Goal: Task Accomplishment & Management: Use online tool/utility

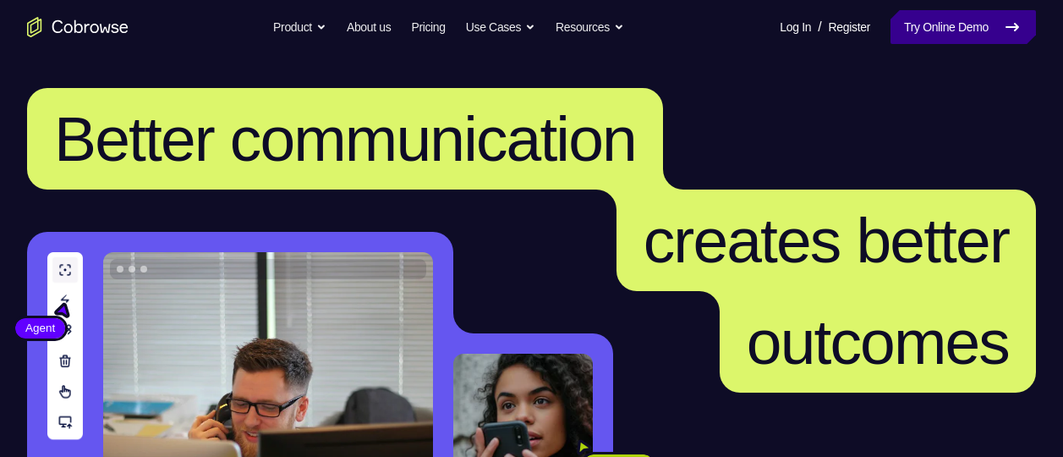
click at [960, 41] on link "Try Online Demo" at bounding box center [963, 27] width 145 height 34
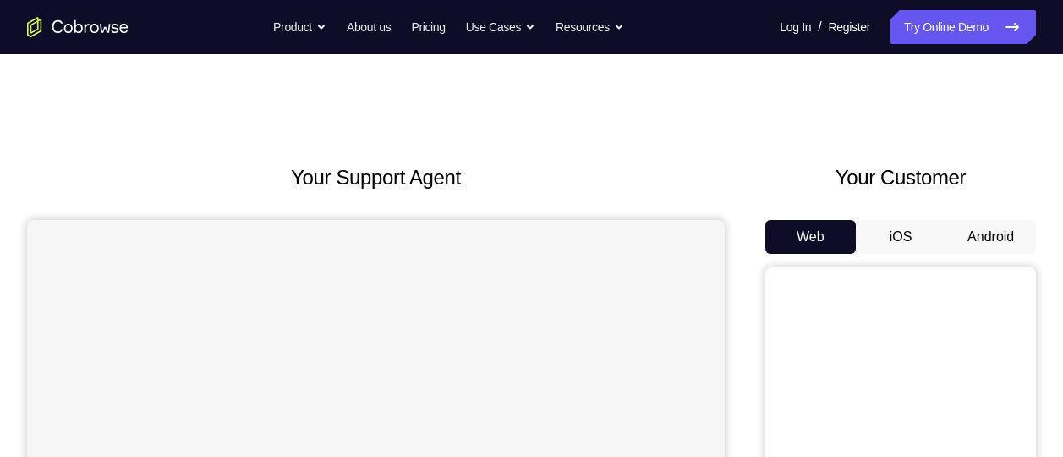
click at [969, 233] on button "Android" at bounding box center [991, 237] width 90 height 34
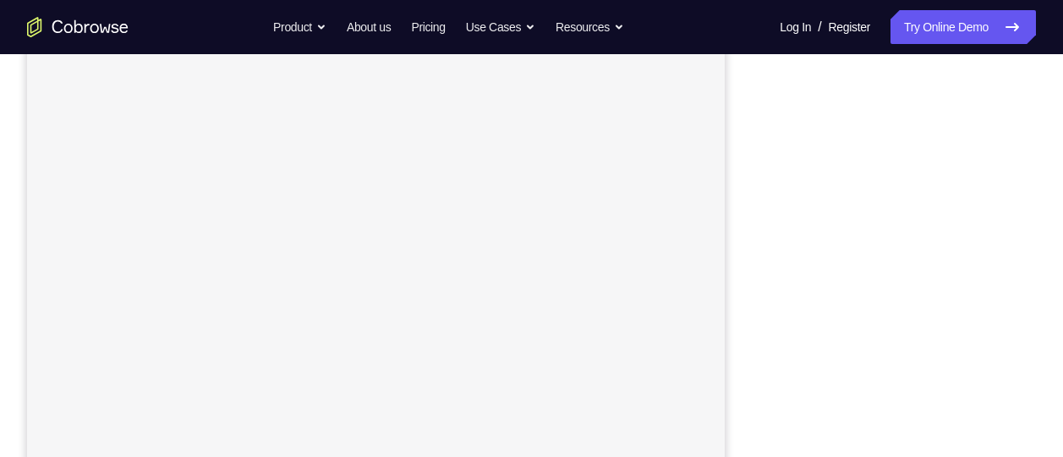
scroll to position [258, 0]
